Goal: Transaction & Acquisition: Obtain resource

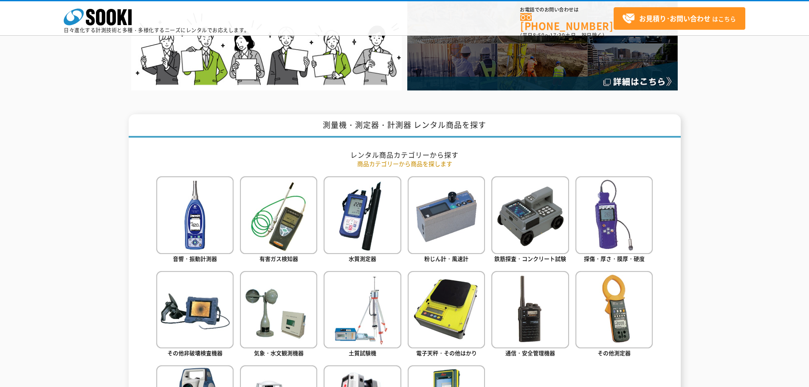
scroll to position [297, 0]
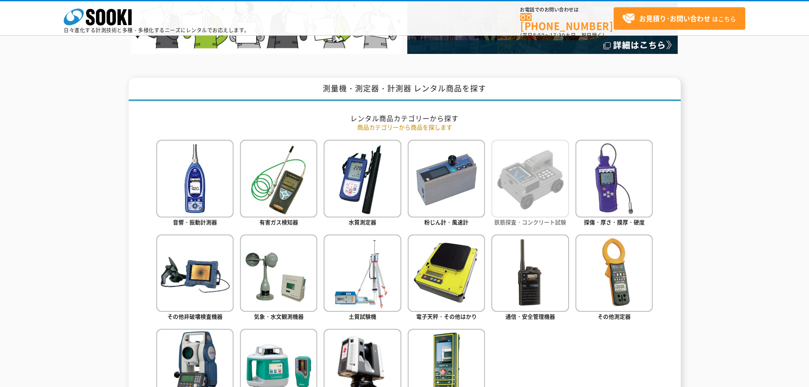
click at [551, 179] on img at bounding box center [529, 178] width 77 height 77
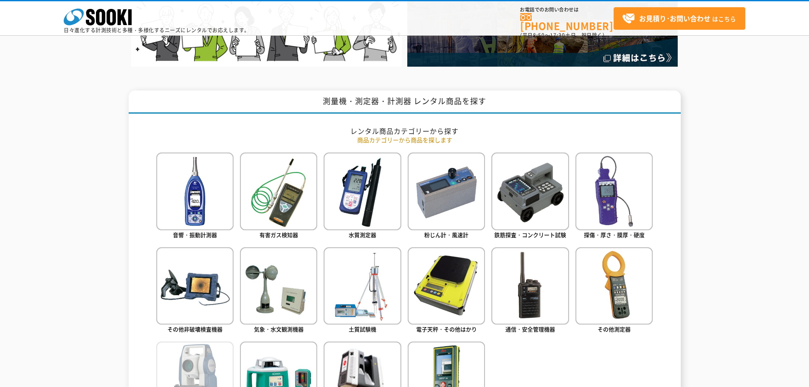
scroll to position [255, 0]
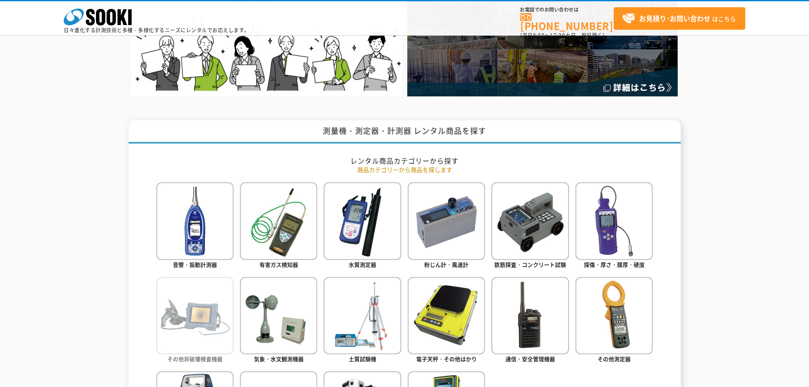
click at [215, 318] on img at bounding box center [194, 315] width 77 height 77
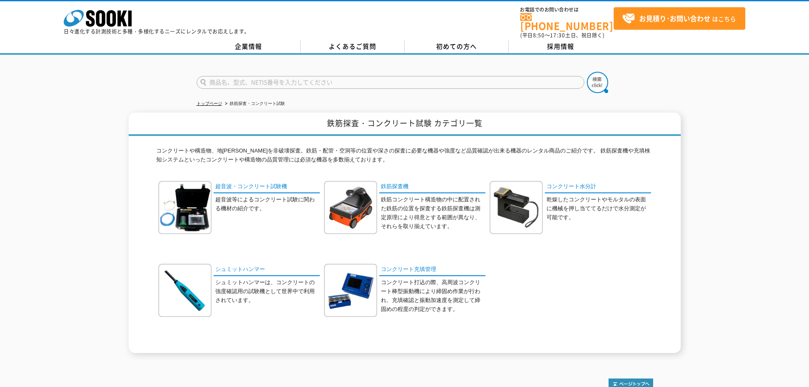
click at [645, 297] on div "超音波・コンクリート試験機 超音波等によるコンクリート試験に関わる機材の紹介です。 鉄筋探査機" at bounding box center [404, 264] width 497 height 166
click at [233, 281] on p "シュミットハンマーは、コンクリートの強度確認用の試験機として世界中で利用されています。" at bounding box center [267, 291] width 104 height 26
click at [183, 280] on img at bounding box center [184, 290] width 53 height 53
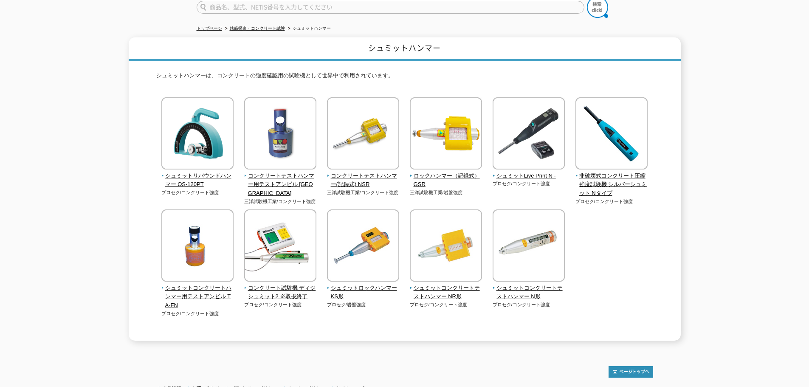
scroll to position [85, 0]
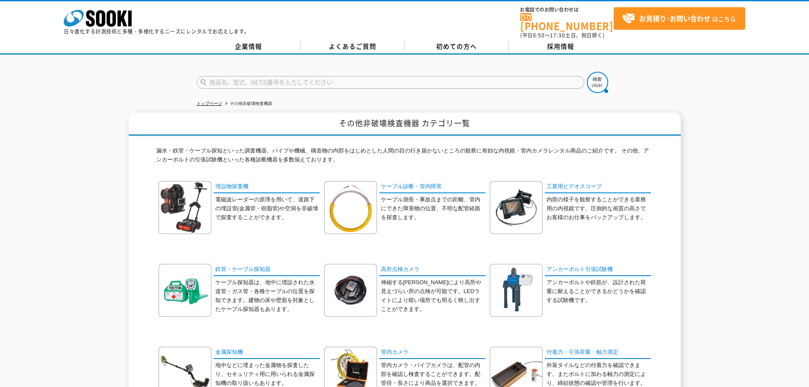
click at [364, 78] on input "text" at bounding box center [391, 82] width 388 height 13
type input "コンクリートテスタ"
click at [600, 75] on img at bounding box center [597, 82] width 21 height 21
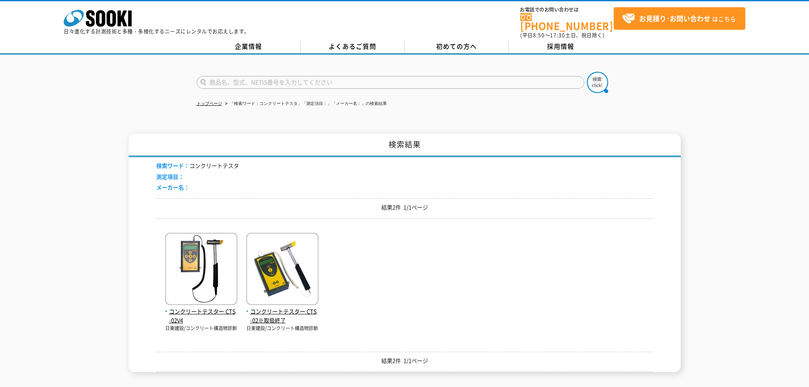
click at [367, 270] on div "コンクリートテスター CTS-02V4 日東建設/コンクリート構造物診断 コンクリートテスター CTS-02※取扱終了" at bounding box center [404, 282] width 497 height 114
click at [203, 268] on img at bounding box center [201, 270] width 72 height 74
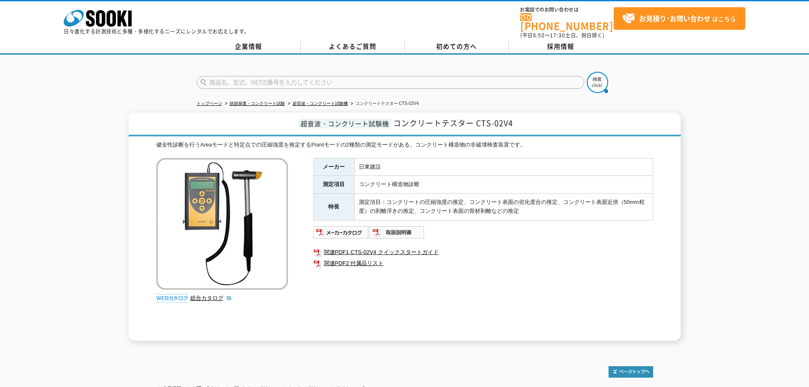
click at [681, 224] on div "超音波・コンクリート試験機 コンクリートテスター CTS-02V4 健全性診断を行うAreaモードと特定点での圧縮強度を推定するPointモードの2種類の測定…" at bounding box center [404, 226] width 809 height 228
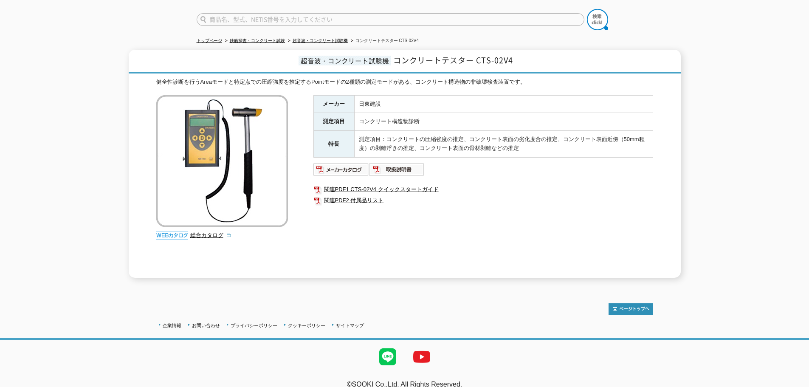
scroll to position [69, 0]
